Goal: Task Accomplishment & Management: Use online tool/utility

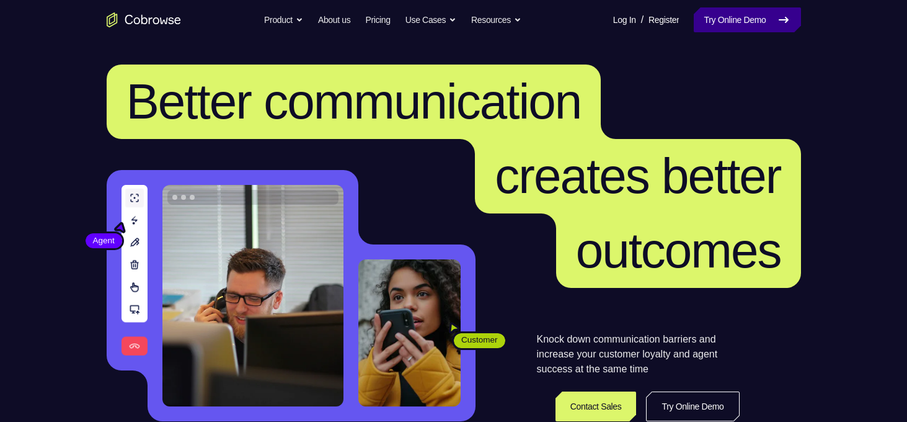
click at [741, 14] on link "Try Online Demo" at bounding box center [747, 19] width 107 height 25
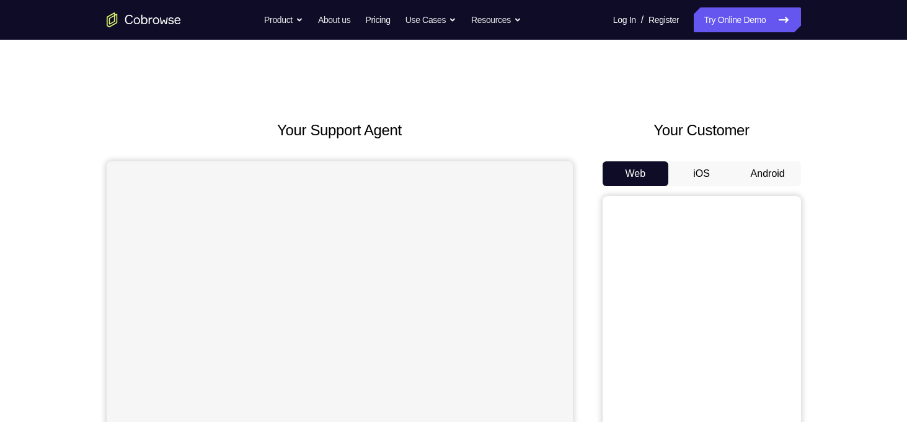
click at [775, 169] on button "Android" at bounding box center [768, 173] width 66 height 25
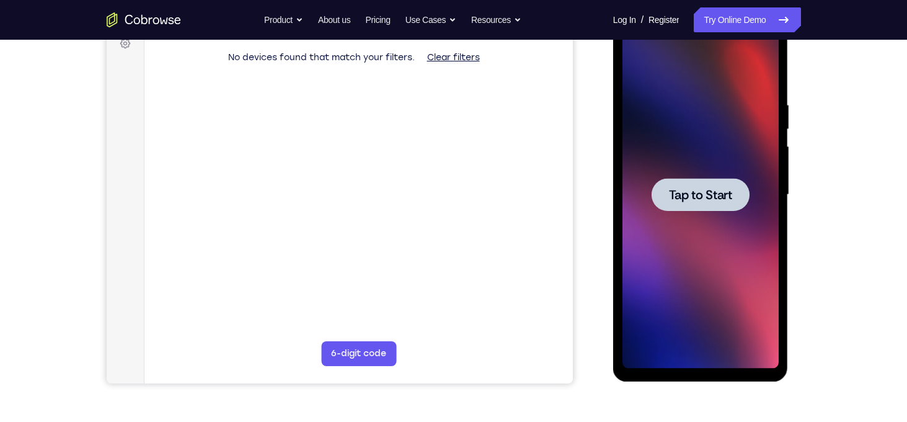
click at [693, 138] on div at bounding box center [701, 194] width 156 height 347
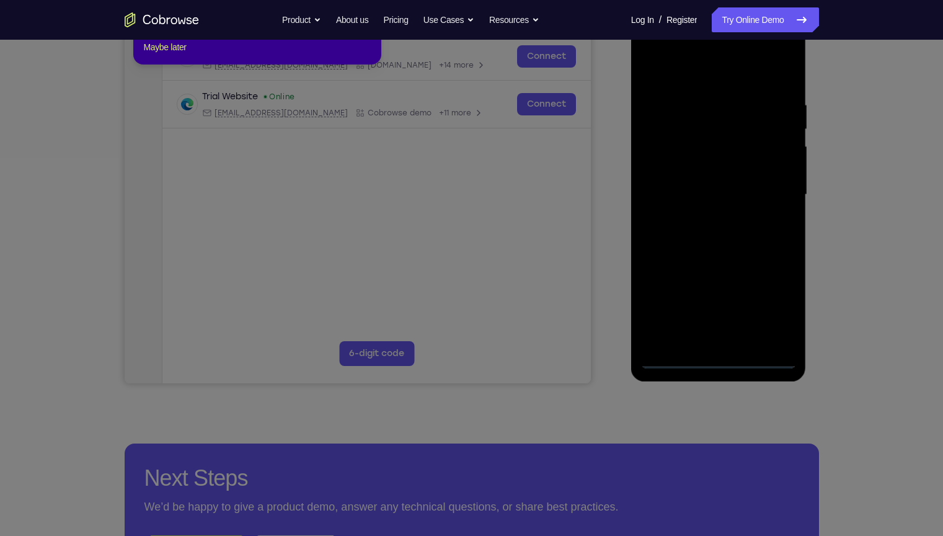
click at [720, 362] on icon at bounding box center [476, 249] width 953 height 573
click at [444, 230] on icon at bounding box center [476, 249] width 953 height 573
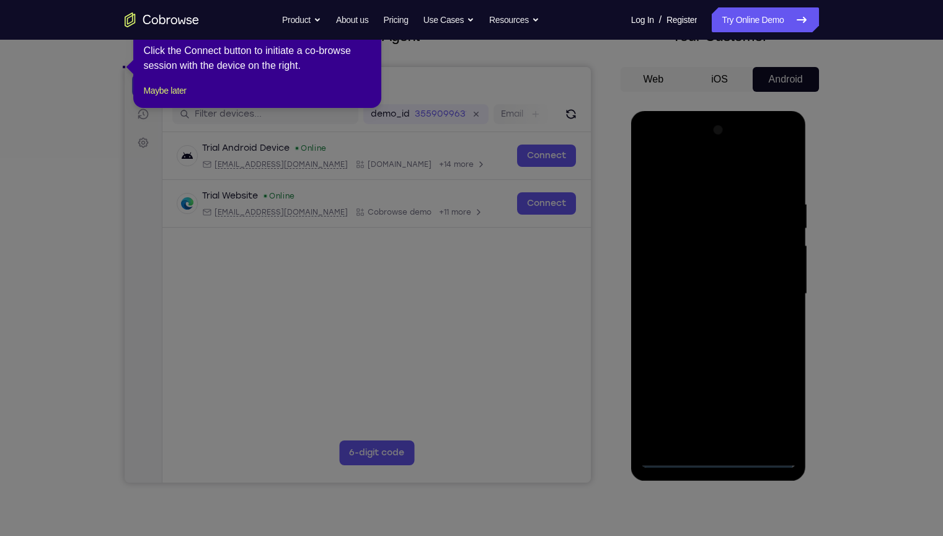
scroll to position [87, 0]
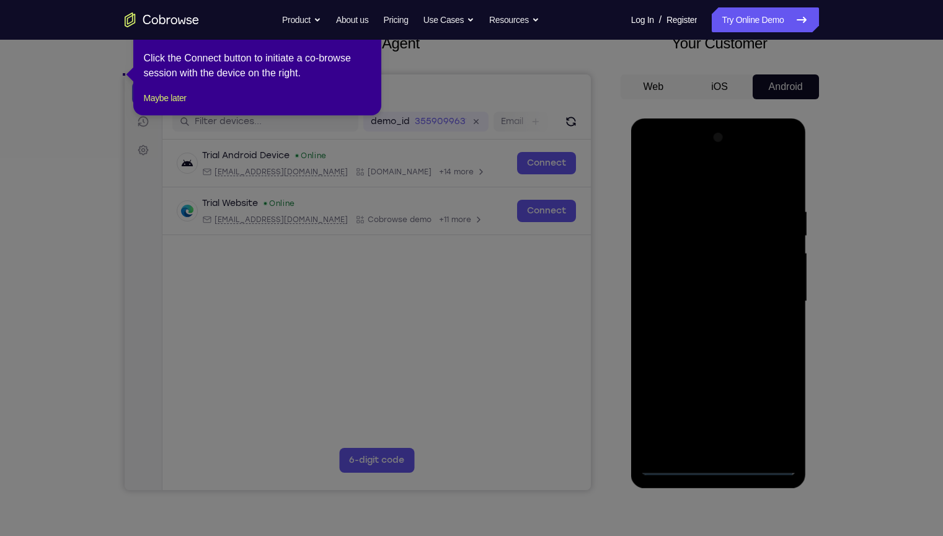
click at [444, 233] on icon at bounding box center [476, 268] width 953 height 536
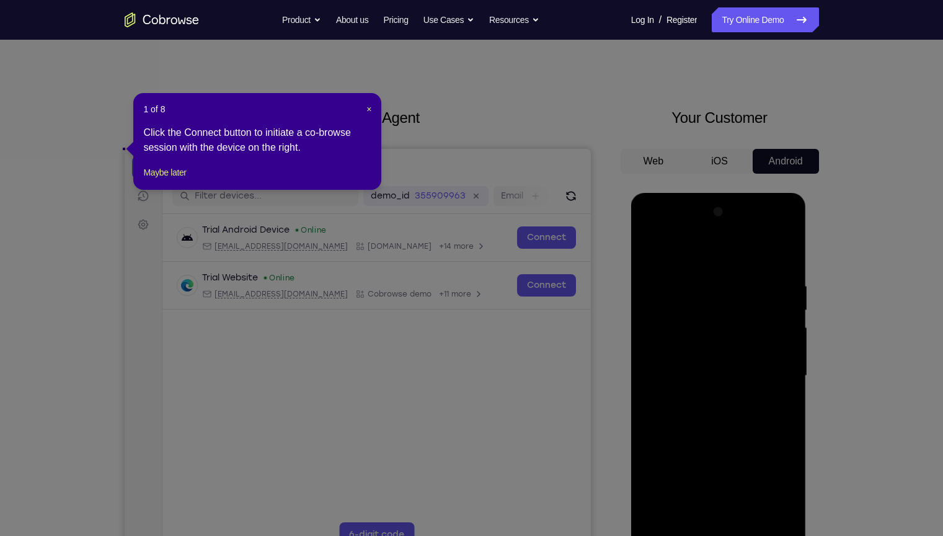
scroll to position [0, 0]
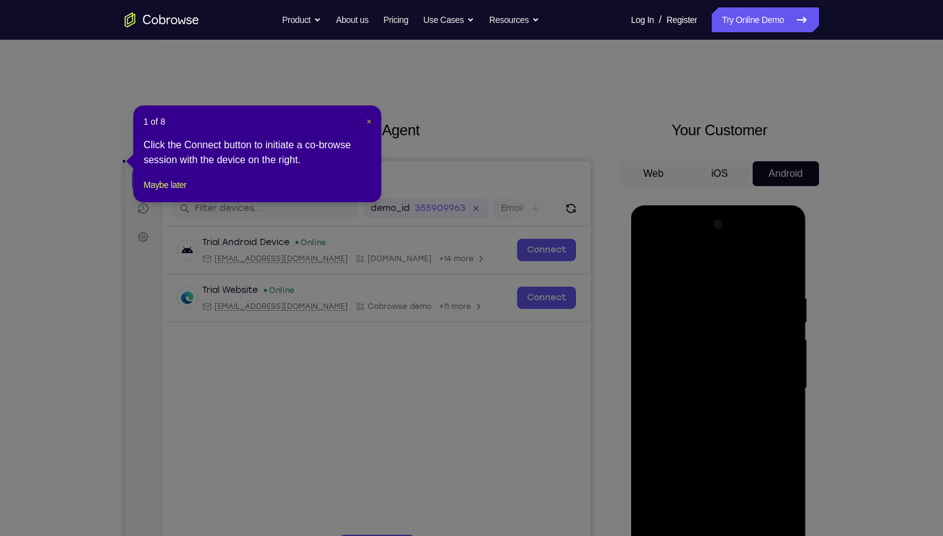
click at [370, 120] on span "×" at bounding box center [369, 122] width 5 height 10
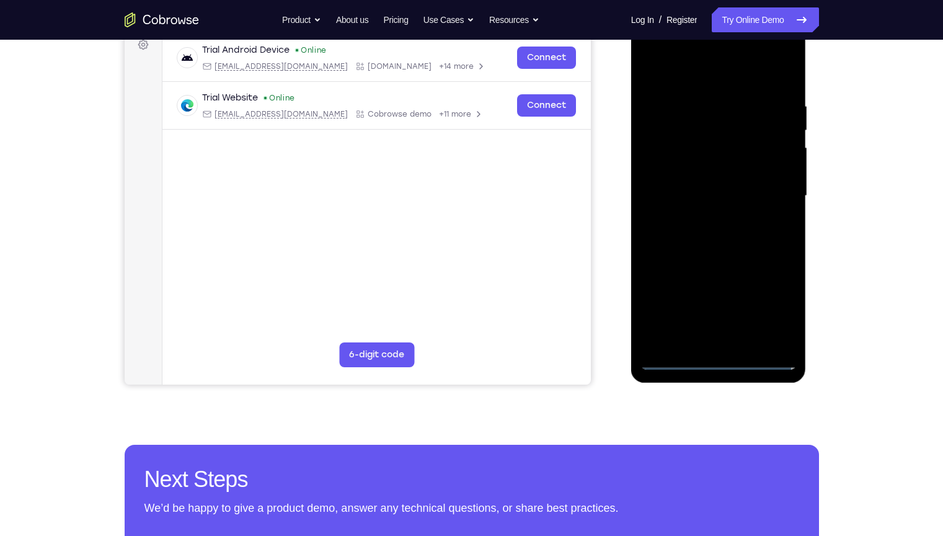
scroll to position [194, 0]
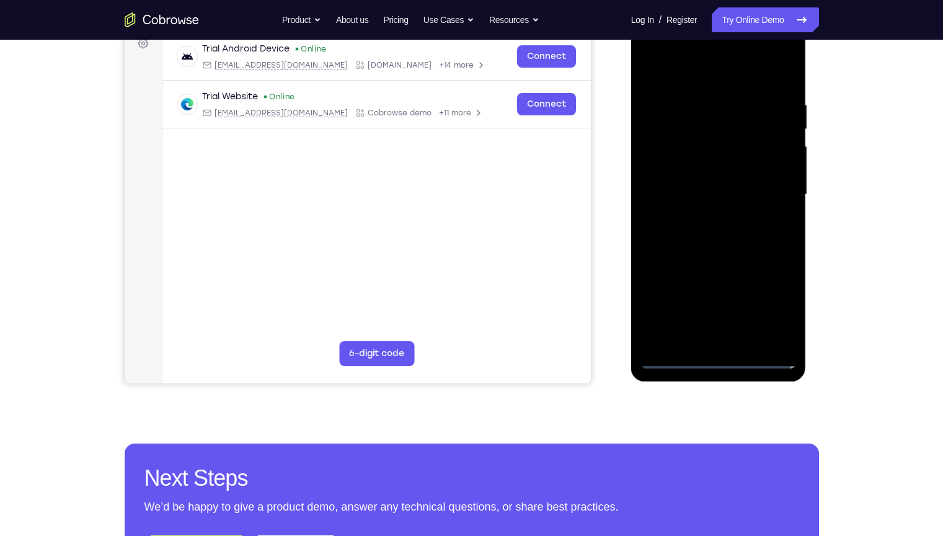
click at [718, 355] on div at bounding box center [719, 194] width 156 height 347
click at [720, 355] on div at bounding box center [719, 194] width 156 height 347
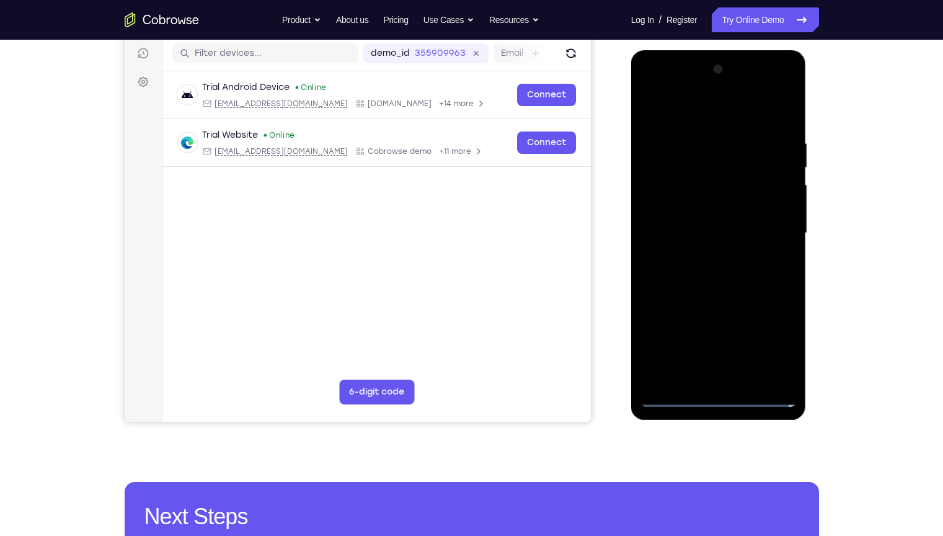
scroll to position [154, 0]
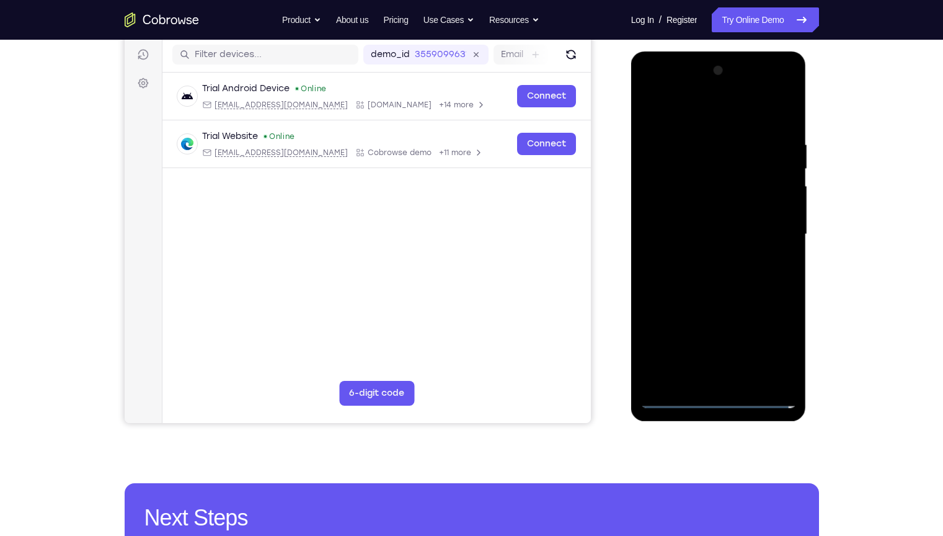
click at [769, 345] on div at bounding box center [719, 234] width 156 height 347
click at [697, 107] on div at bounding box center [719, 234] width 156 height 347
click at [775, 234] on div at bounding box center [719, 234] width 156 height 347
click at [705, 256] on div at bounding box center [719, 234] width 156 height 347
click at [720, 218] on div at bounding box center [719, 234] width 156 height 347
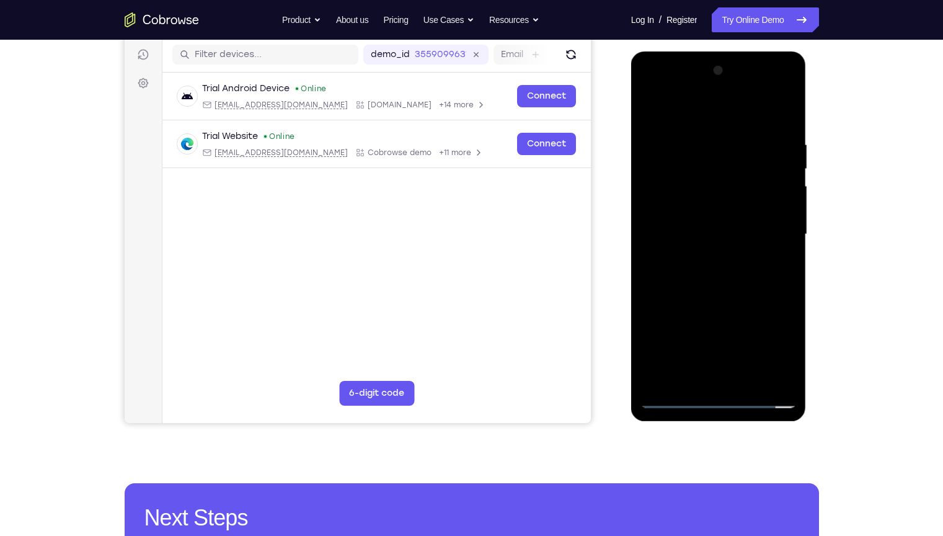
click at [721, 211] on div at bounding box center [719, 234] width 156 height 347
click at [785, 207] on div at bounding box center [719, 234] width 156 height 347
click at [711, 233] on div at bounding box center [719, 234] width 156 height 347
click at [734, 268] on div at bounding box center [719, 234] width 156 height 347
click at [716, 267] on div at bounding box center [719, 234] width 156 height 347
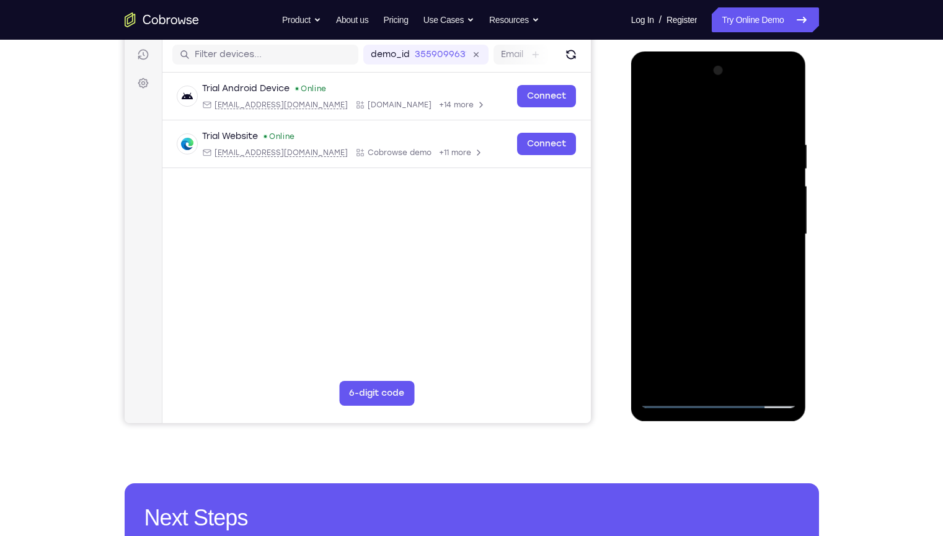
click at [715, 279] on div at bounding box center [719, 234] width 156 height 347
click at [726, 295] on div at bounding box center [719, 234] width 156 height 347
click at [697, 172] on div at bounding box center [719, 234] width 156 height 347
click at [704, 171] on div at bounding box center [719, 234] width 156 height 347
click at [787, 129] on div at bounding box center [719, 234] width 156 height 347
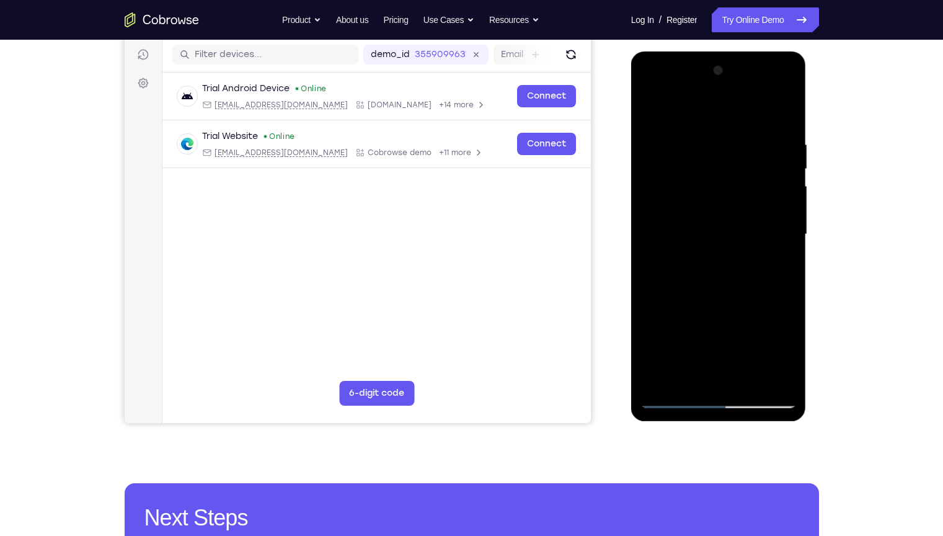
click at [792, 290] on div at bounding box center [719, 234] width 156 height 347
click at [791, 291] on div at bounding box center [719, 234] width 156 height 347
click at [791, 288] on div at bounding box center [719, 234] width 156 height 347
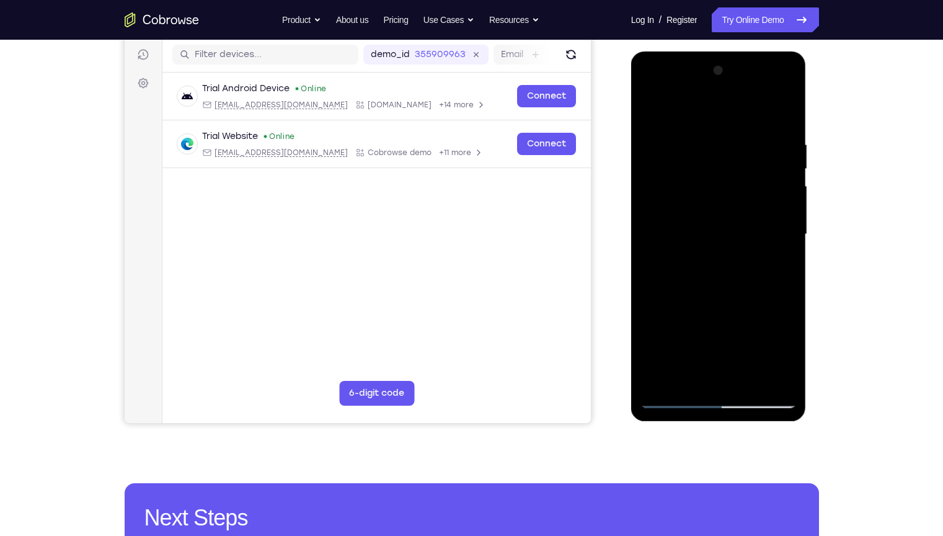
click at [791, 288] on div at bounding box center [719, 234] width 156 height 347
click at [724, 239] on div at bounding box center [719, 234] width 156 height 347
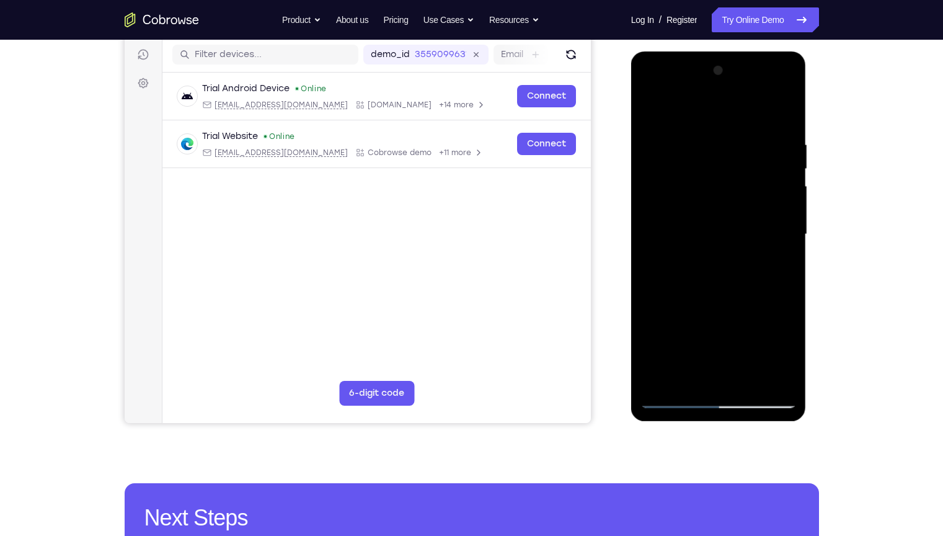
click at [724, 239] on div at bounding box center [719, 234] width 156 height 347
click at [696, 147] on div at bounding box center [719, 234] width 156 height 347
click at [764, 375] on div at bounding box center [719, 234] width 156 height 347
click at [785, 377] on div at bounding box center [719, 234] width 156 height 347
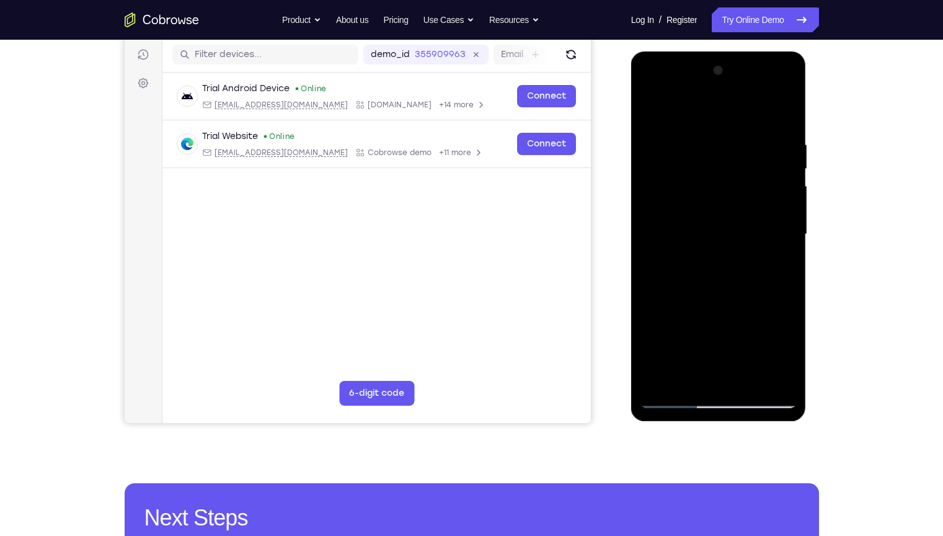
drag, startPoint x: 784, startPoint y: 370, endPoint x: 685, endPoint y: 255, distance: 151.8
click at [685, 255] on div at bounding box center [719, 234] width 156 height 347
click at [786, 373] on div at bounding box center [719, 234] width 156 height 347
click at [779, 124] on div at bounding box center [719, 234] width 156 height 347
click at [751, 378] on div at bounding box center [719, 234] width 156 height 347
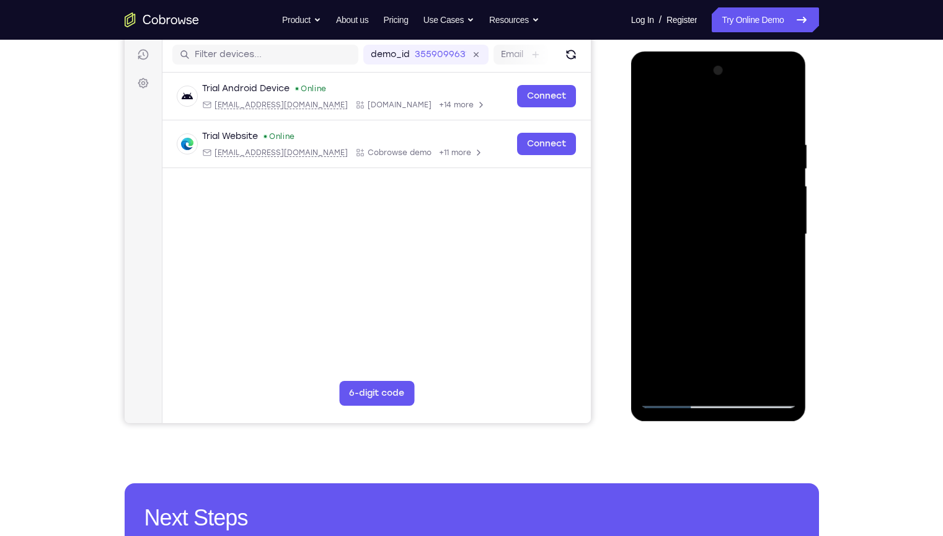
click at [720, 295] on div at bounding box center [719, 234] width 156 height 347
click at [722, 252] on div at bounding box center [719, 234] width 156 height 347
click at [690, 367] on div at bounding box center [719, 234] width 156 height 347
click at [782, 350] on div at bounding box center [719, 234] width 156 height 347
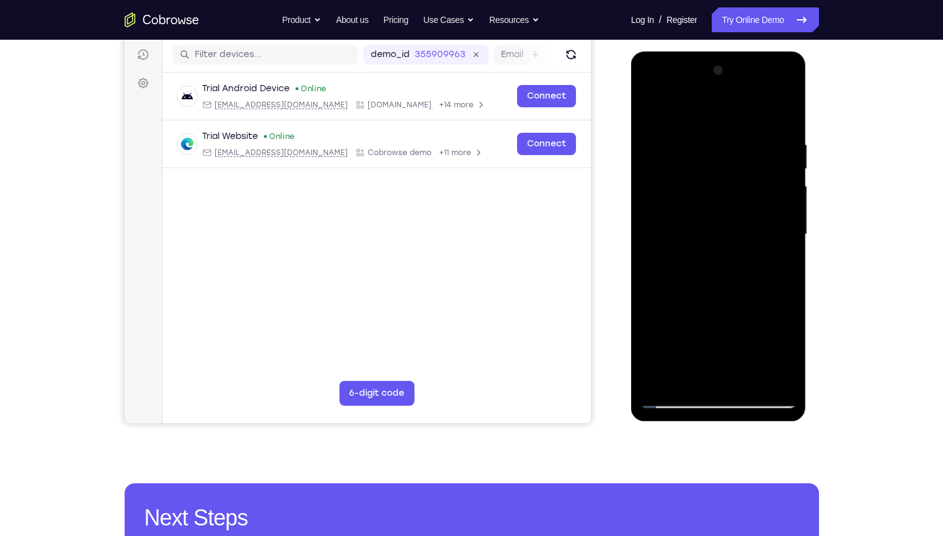
click at [774, 268] on div at bounding box center [719, 234] width 156 height 347
click at [653, 112] on div at bounding box center [719, 234] width 156 height 347
click at [716, 248] on div at bounding box center [719, 234] width 156 height 347
click at [690, 373] on div at bounding box center [719, 234] width 156 height 347
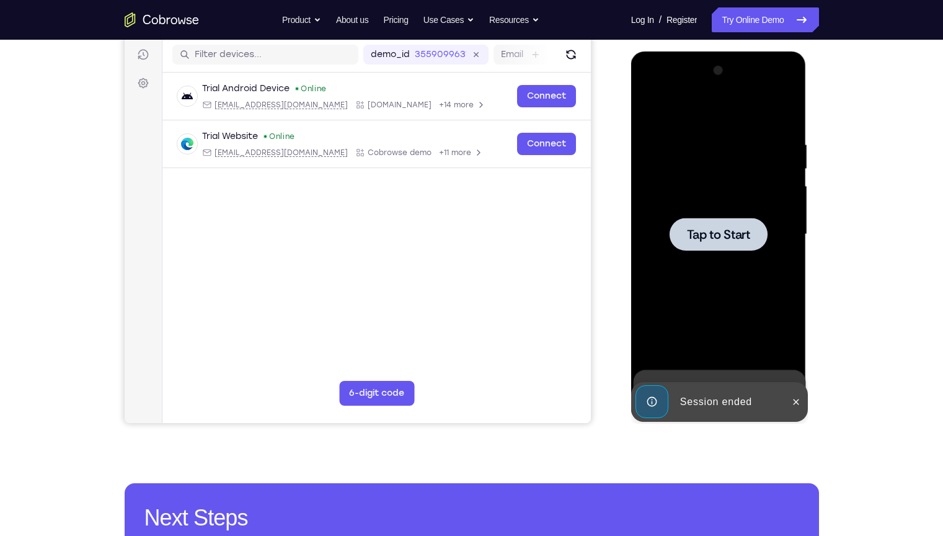
click at [709, 305] on div at bounding box center [719, 234] width 156 height 347
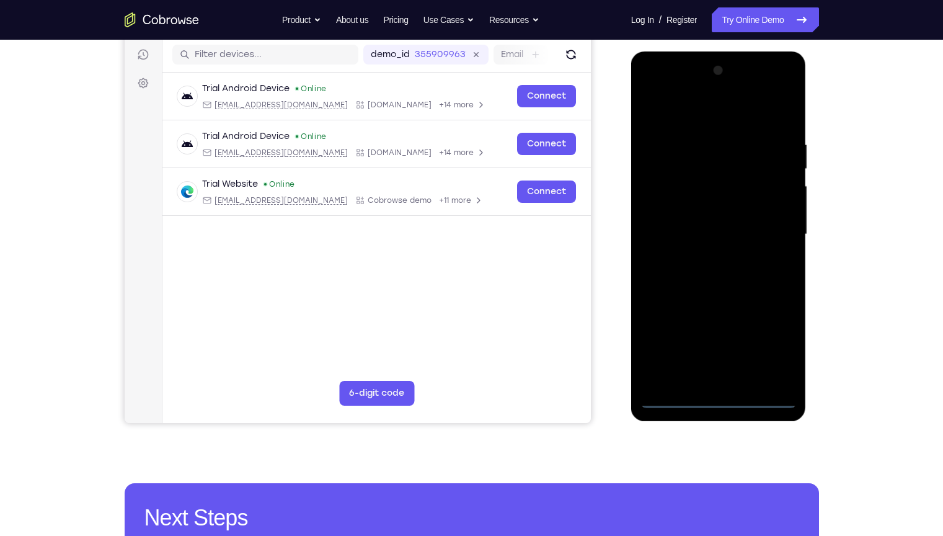
click at [722, 395] on div at bounding box center [719, 234] width 156 height 347
click at [771, 347] on div at bounding box center [719, 234] width 156 height 347
click at [702, 118] on div at bounding box center [719, 234] width 156 height 347
click at [772, 231] on div at bounding box center [719, 234] width 156 height 347
click at [702, 261] on div at bounding box center [719, 234] width 156 height 347
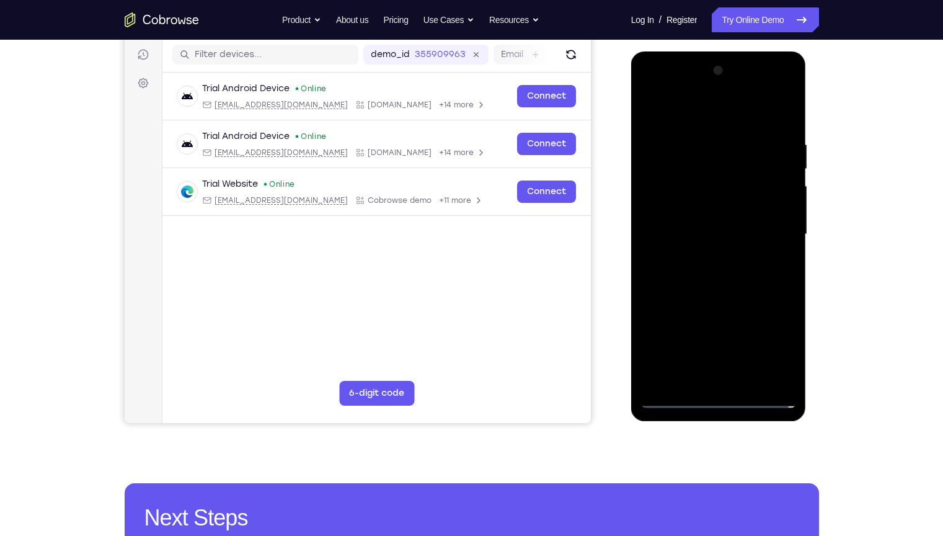
click at [700, 221] on div at bounding box center [719, 234] width 156 height 347
click at [705, 210] on div at bounding box center [719, 234] width 156 height 347
click at [710, 236] on div at bounding box center [719, 234] width 156 height 347
click at [712, 275] on div at bounding box center [719, 234] width 156 height 347
click at [720, 272] on div at bounding box center [719, 234] width 156 height 347
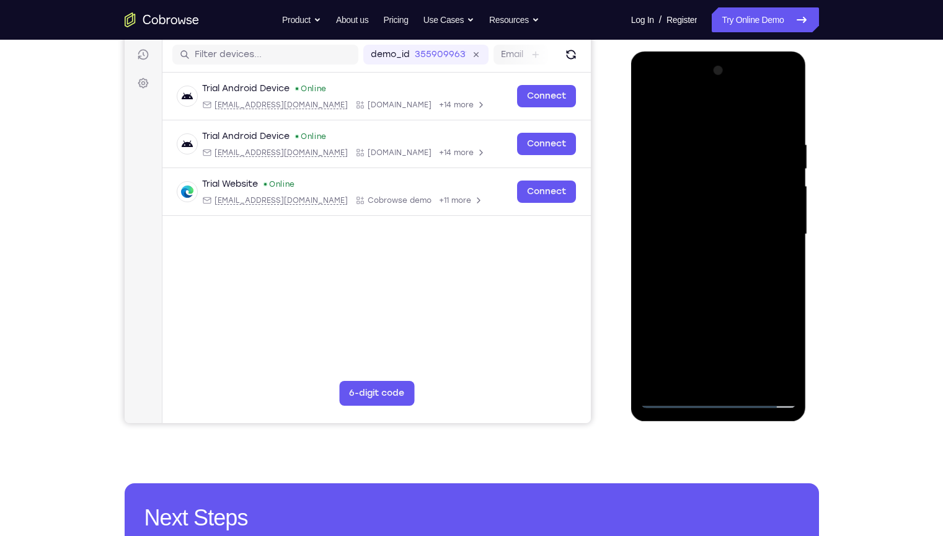
click at [715, 269] on div at bounding box center [719, 234] width 156 height 347
click at [718, 266] on div at bounding box center [719, 234] width 156 height 347
click at [715, 295] on div at bounding box center [719, 234] width 156 height 347
click at [695, 174] on div at bounding box center [719, 234] width 156 height 347
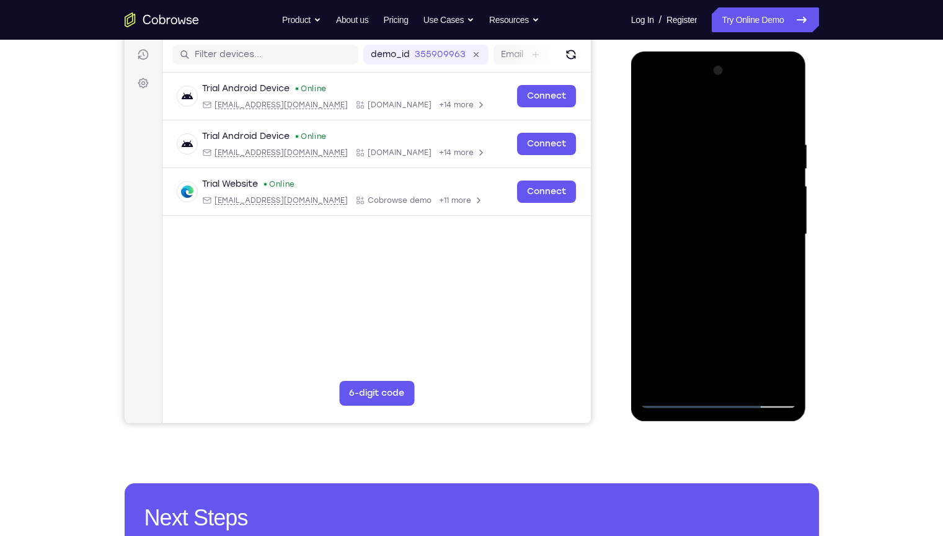
click at [672, 180] on div at bounding box center [719, 234] width 156 height 347
click at [697, 213] on div at bounding box center [719, 234] width 156 height 347
click at [789, 126] on div at bounding box center [719, 234] width 156 height 347
click at [697, 139] on div at bounding box center [719, 234] width 156 height 347
click at [785, 380] on div at bounding box center [719, 234] width 156 height 347
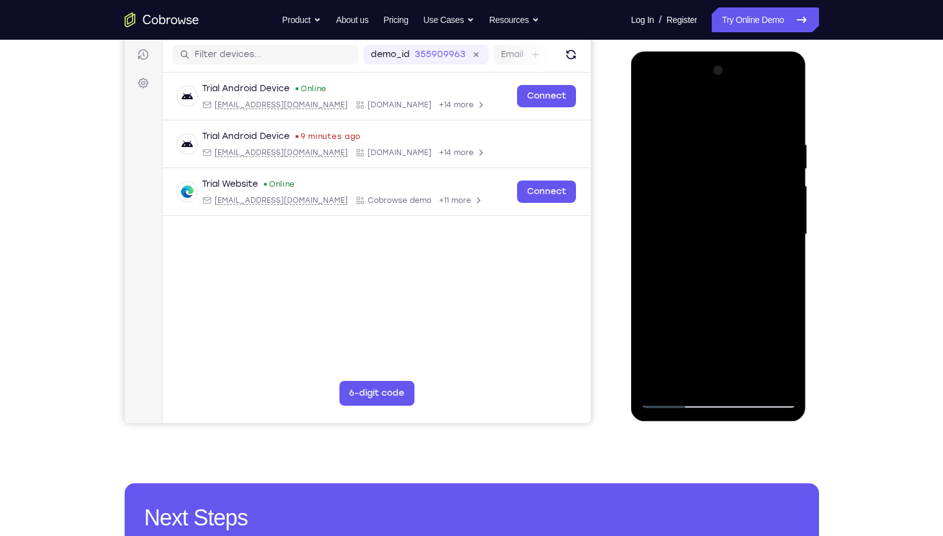
click at [777, 195] on div at bounding box center [719, 234] width 156 height 347
click at [779, 174] on div at bounding box center [719, 234] width 156 height 347
click at [779, 173] on div at bounding box center [719, 234] width 156 height 347
click at [783, 114] on div at bounding box center [719, 234] width 156 height 347
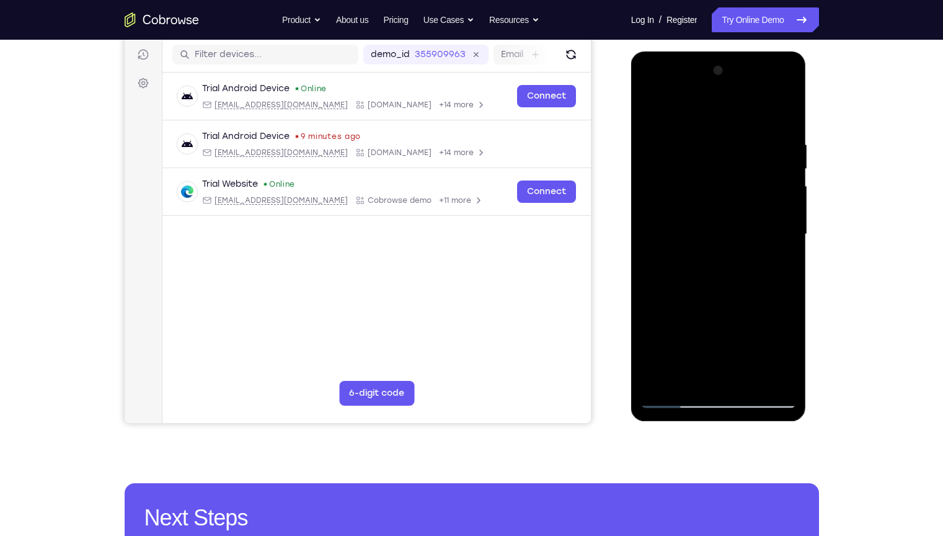
click at [736, 135] on div at bounding box center [719, 234] width 156 height 347
click at [777, 112] on div at bounding box center [719, 234] width 156 height 347
click at [744, 377] on div at bounding box center [719, 234] width 156 height 347
click at [720, 298] on div at bounding box center [719, 234] width 156 height 347
click at [747, 256] on div at bounding box center [719, 234] width 156 height 347
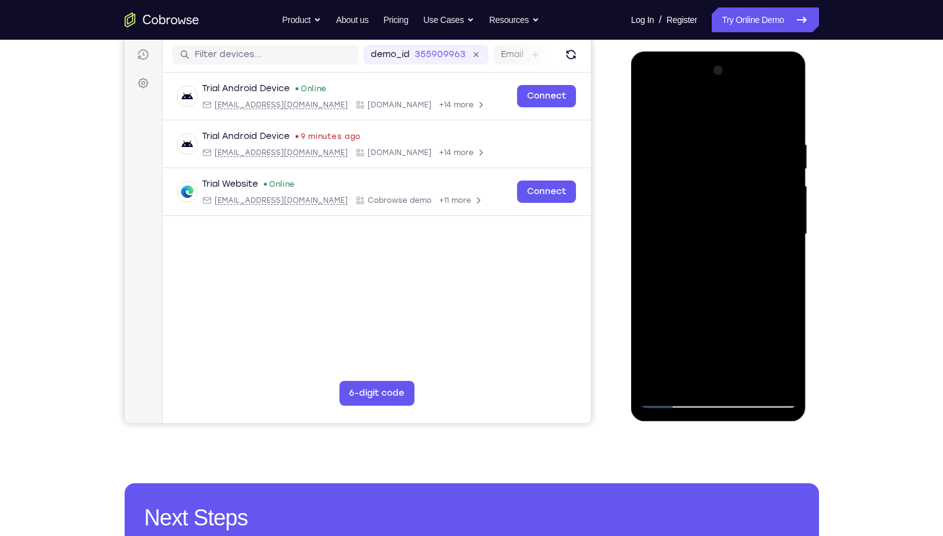
click at [651, 114] on div at bounding box center [719, 234] width 156 height 347
click at [718, 225] on div at bounding box center [719, 234] width 156 height 347
click at [651, 109] on div at bounding box center [719, 234] width 156 height 347
click at [655, 107] on div at bounding box center [719, 234] width 156 height 347
drag, startPoint x: 734, startPoint y: 174, endPoint x: 752, endPoint y: 303, distance: 129.7
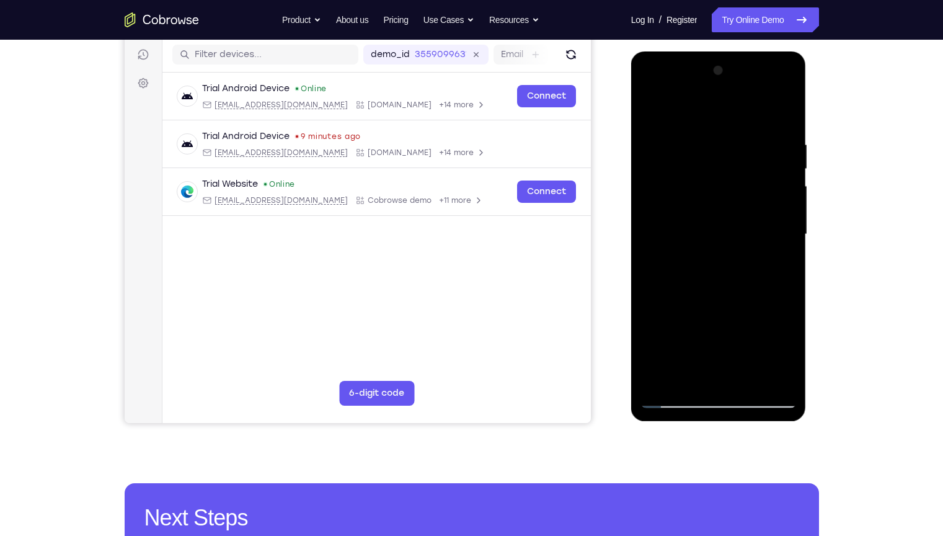
click at [752, 303] on div at bounding box center [719, 234] width 156 height 347
click at [788, 234] on div at bounding box center [719, 234] width 156 height 347
